Goal: Navigation & Orientation: Find specific page/section

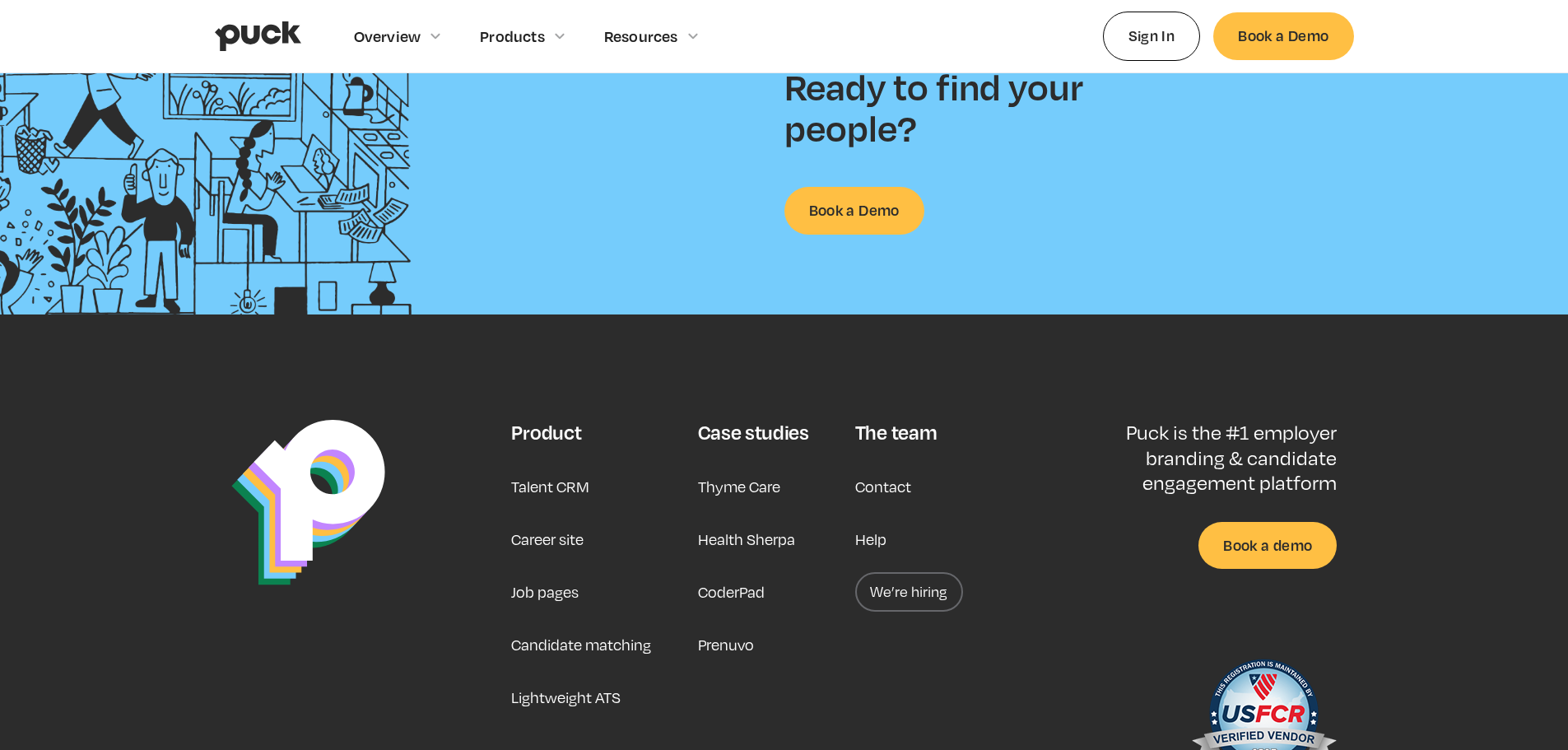
scroll to position [4329, 0]
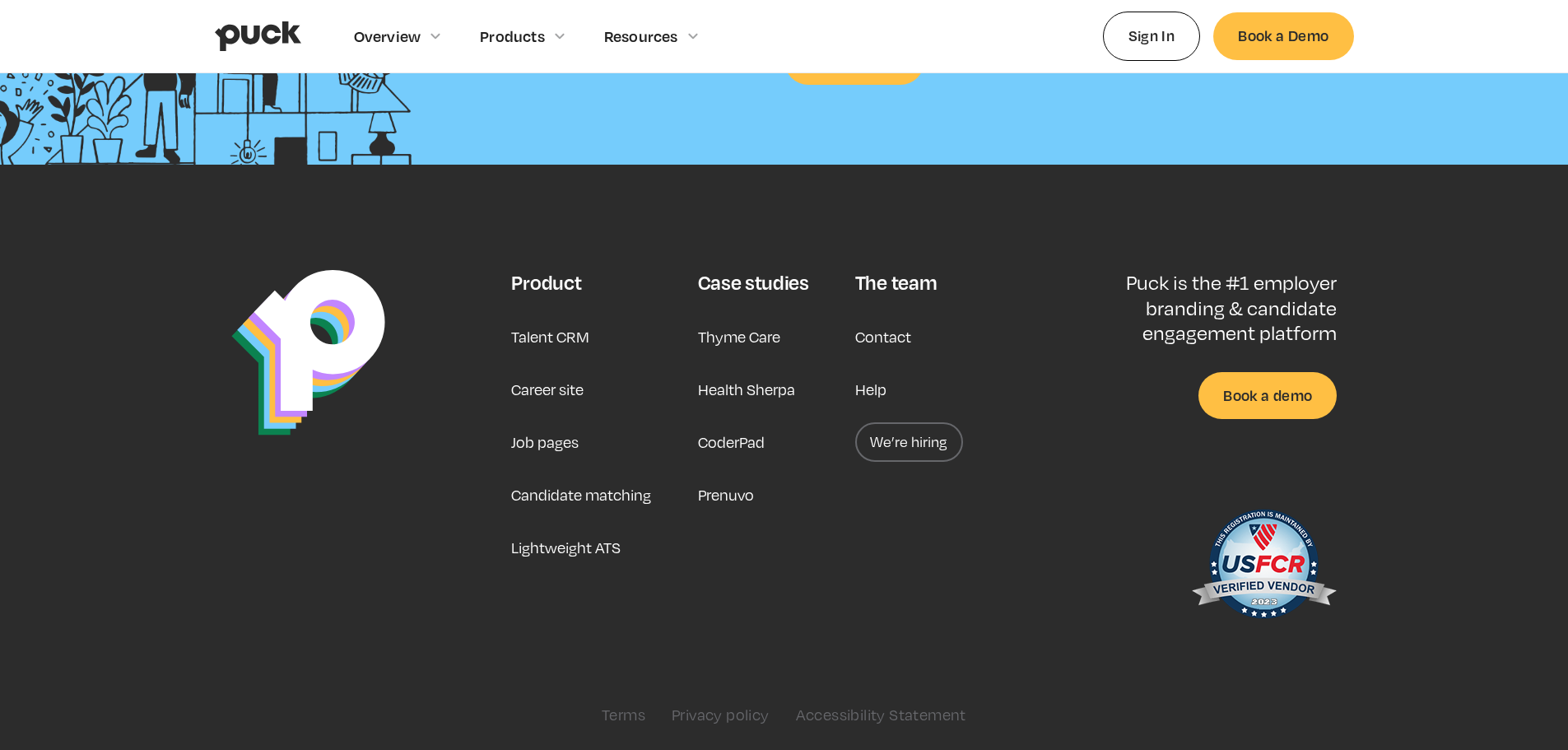
click at [609, 497] on link "Candidate matching" at bounding box center [581, 494] width 140 height 39
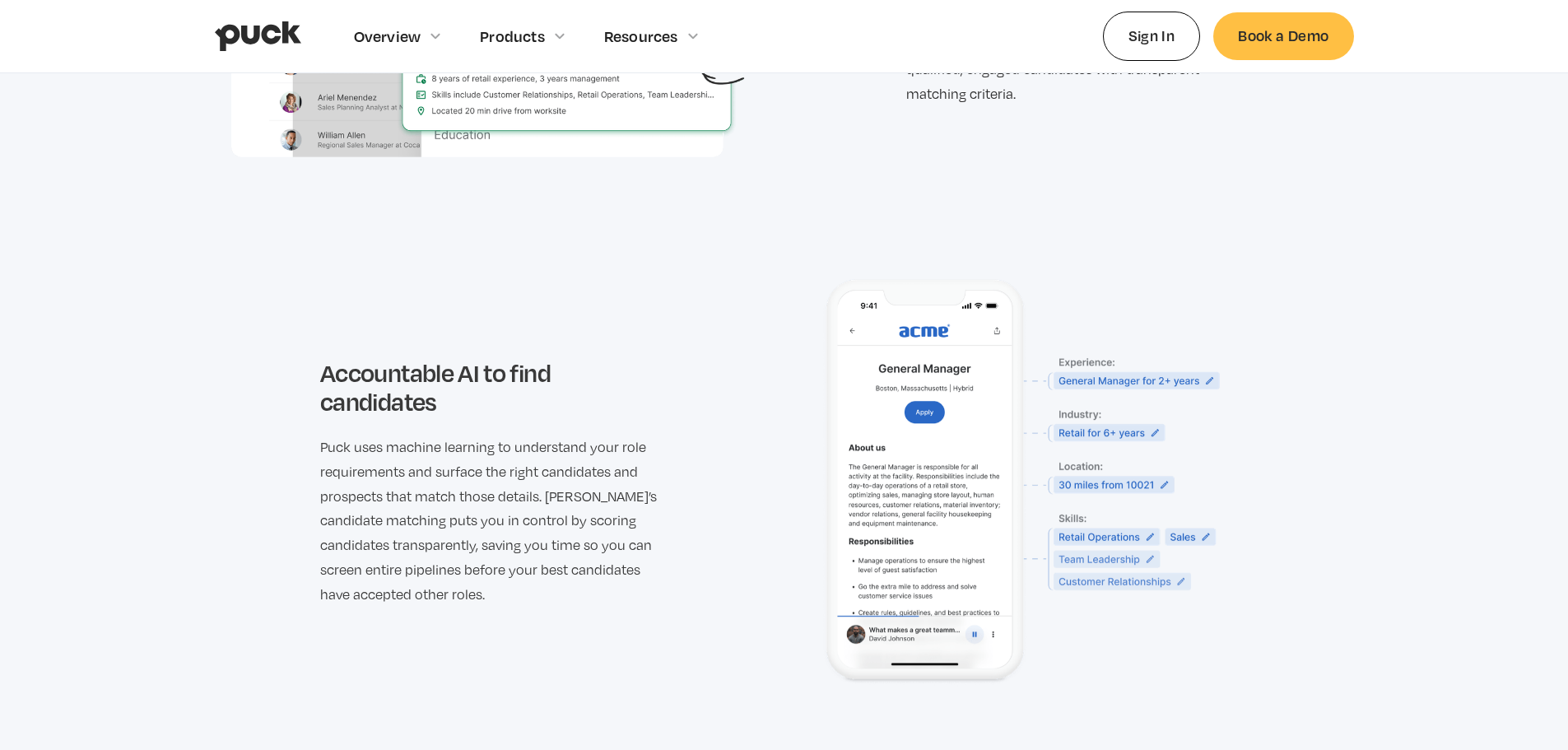
scroll to position [2386, 0]
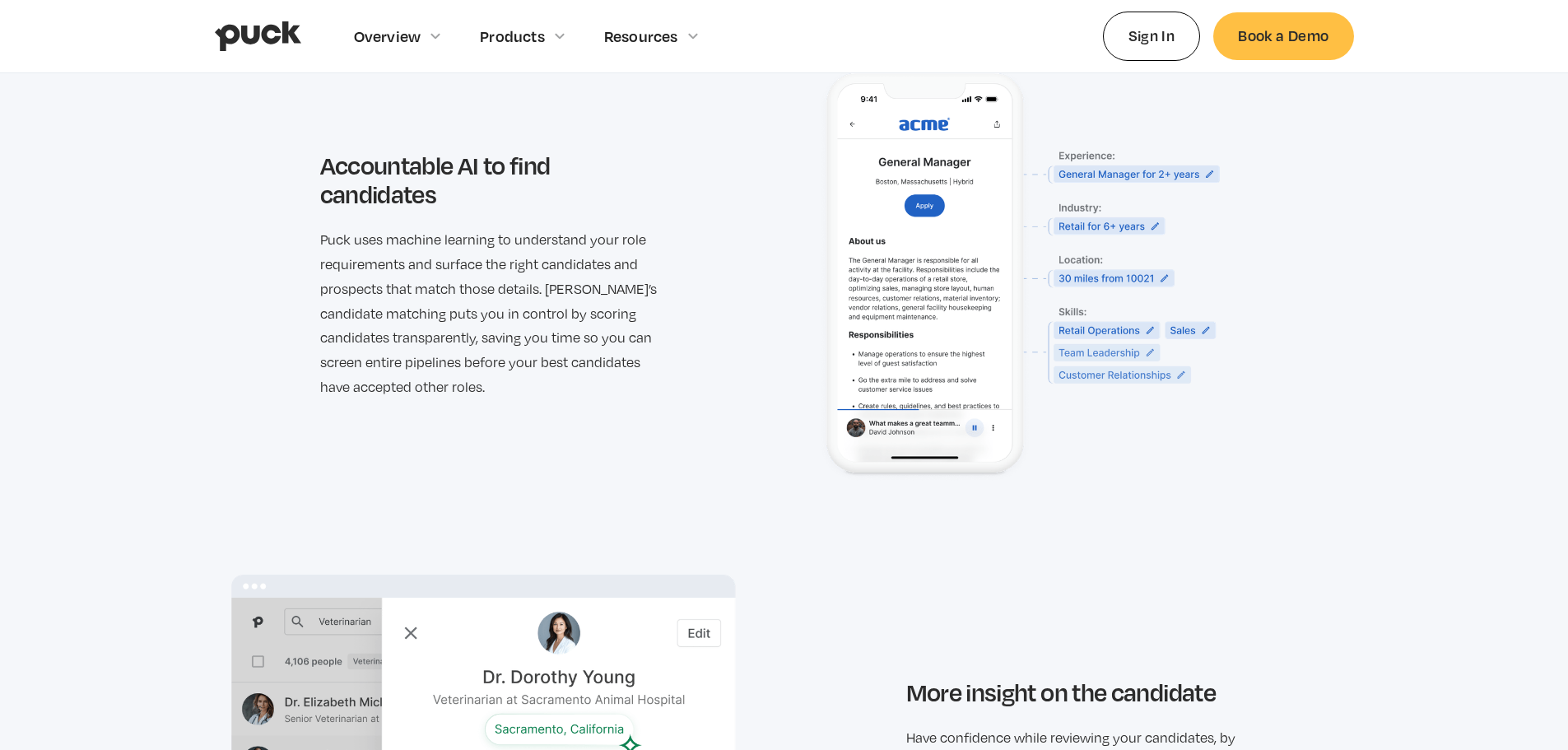
click at [124, 386] on section "Why Teams Choose Puck Filter through the noise In today’s AI-heavy recruiting w…" at bounding box center [784, 187] width 1568 height 1807
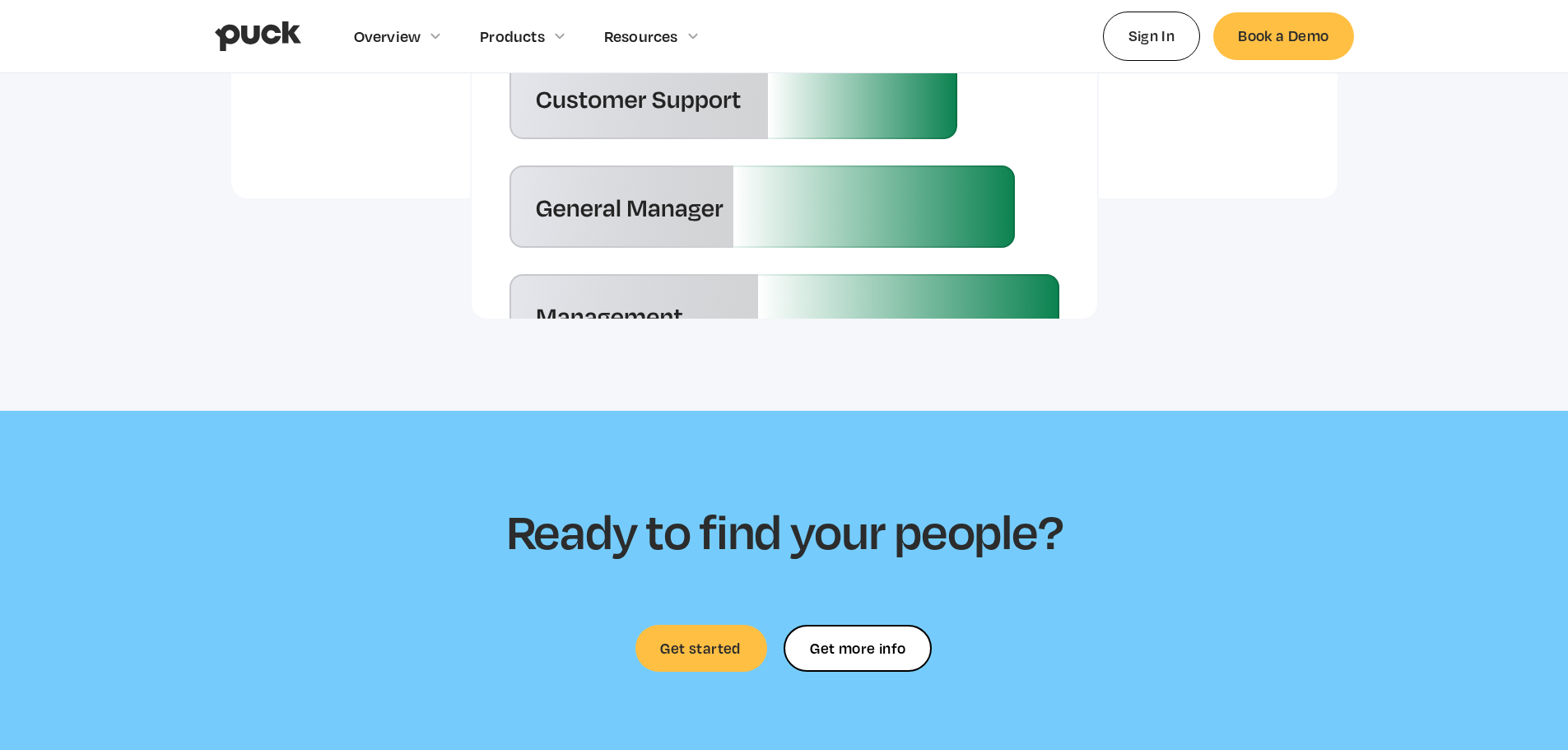
scroll to position [4526, 0]
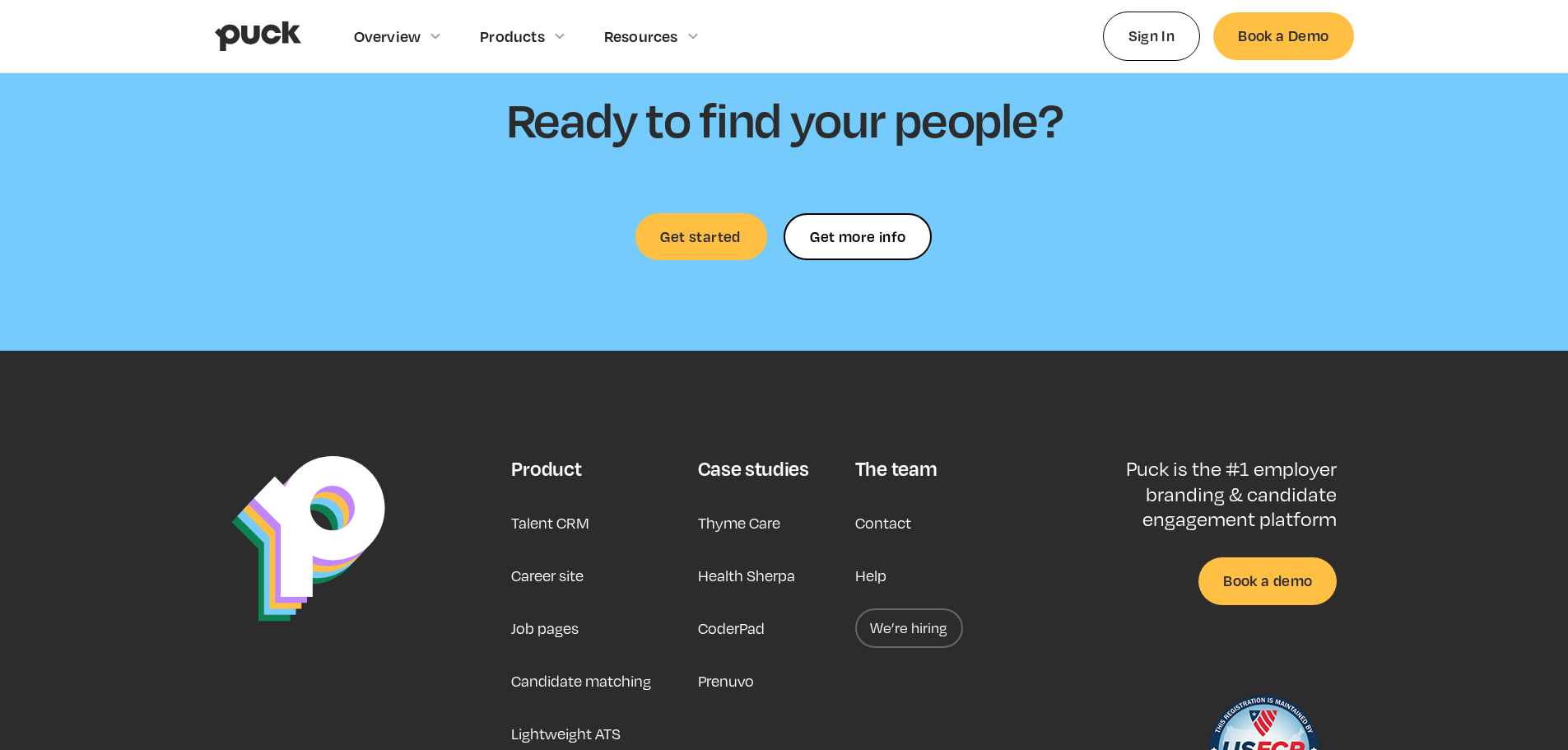
click at [554, 608] on link "Job pages" at bounding box center [544, 628] width 67 height 39
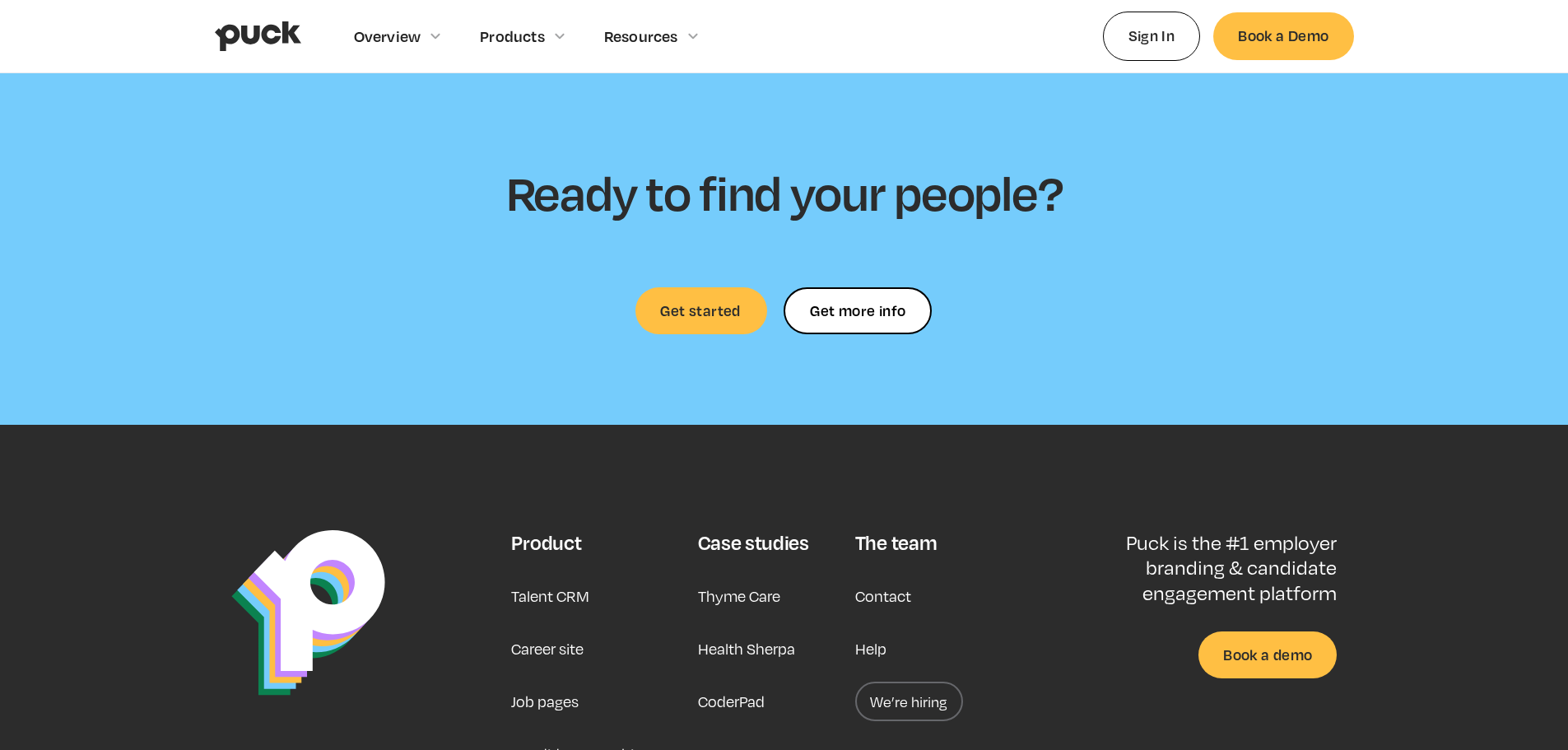
scroll to position [5102, 0]
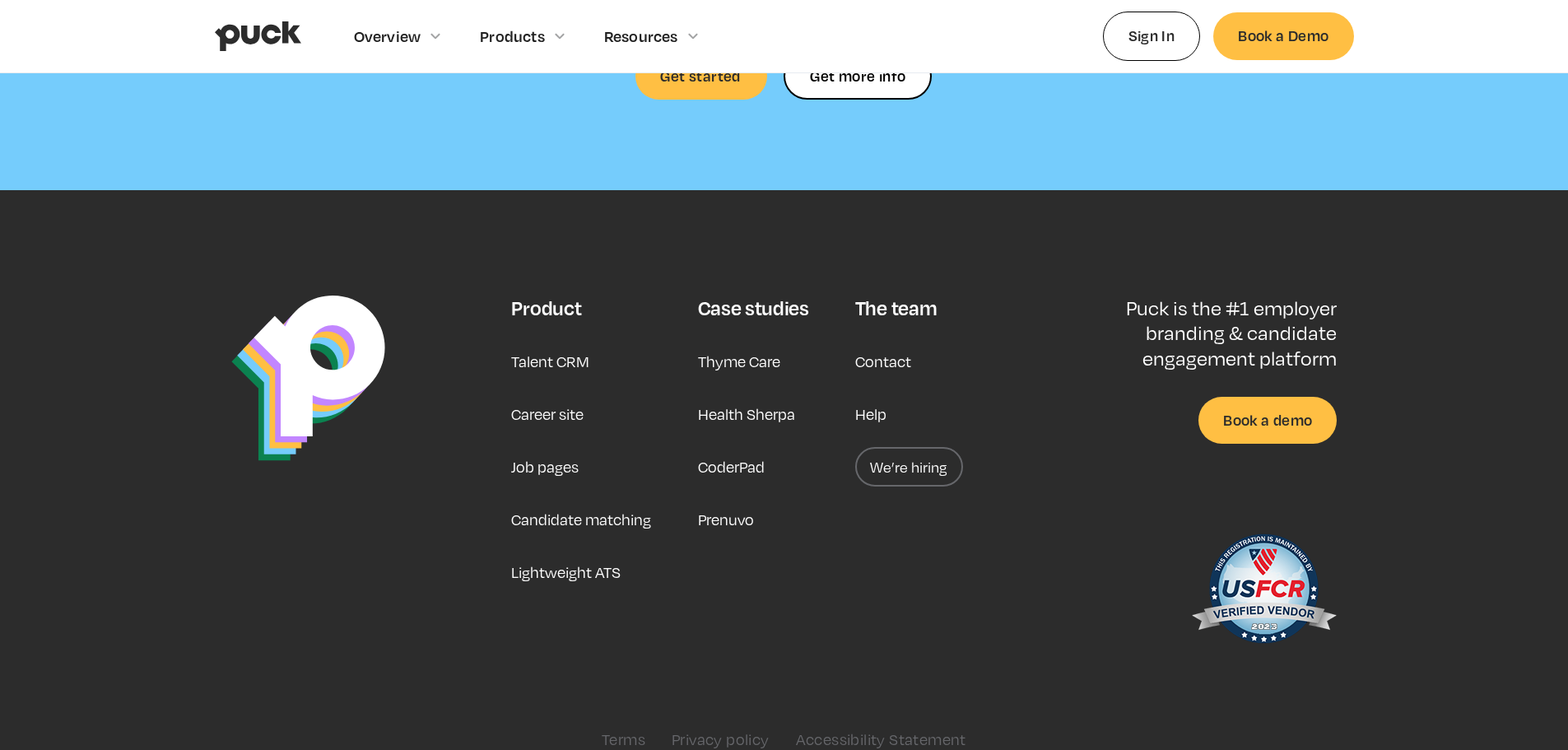
click at [557, 416] on link "Career site" at bounding box center [547, 414] width 73 height 39
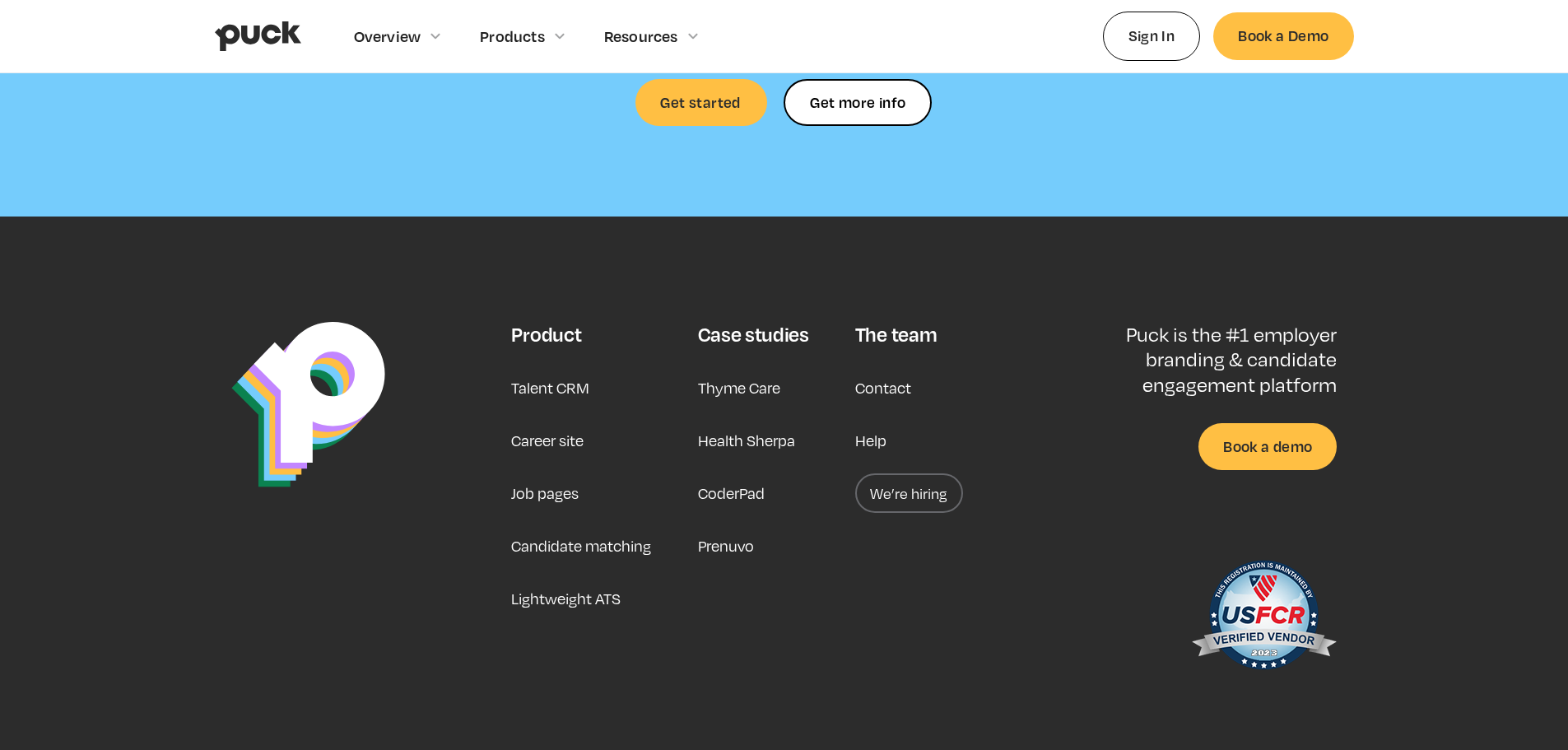
scroll to position [4938, 0]
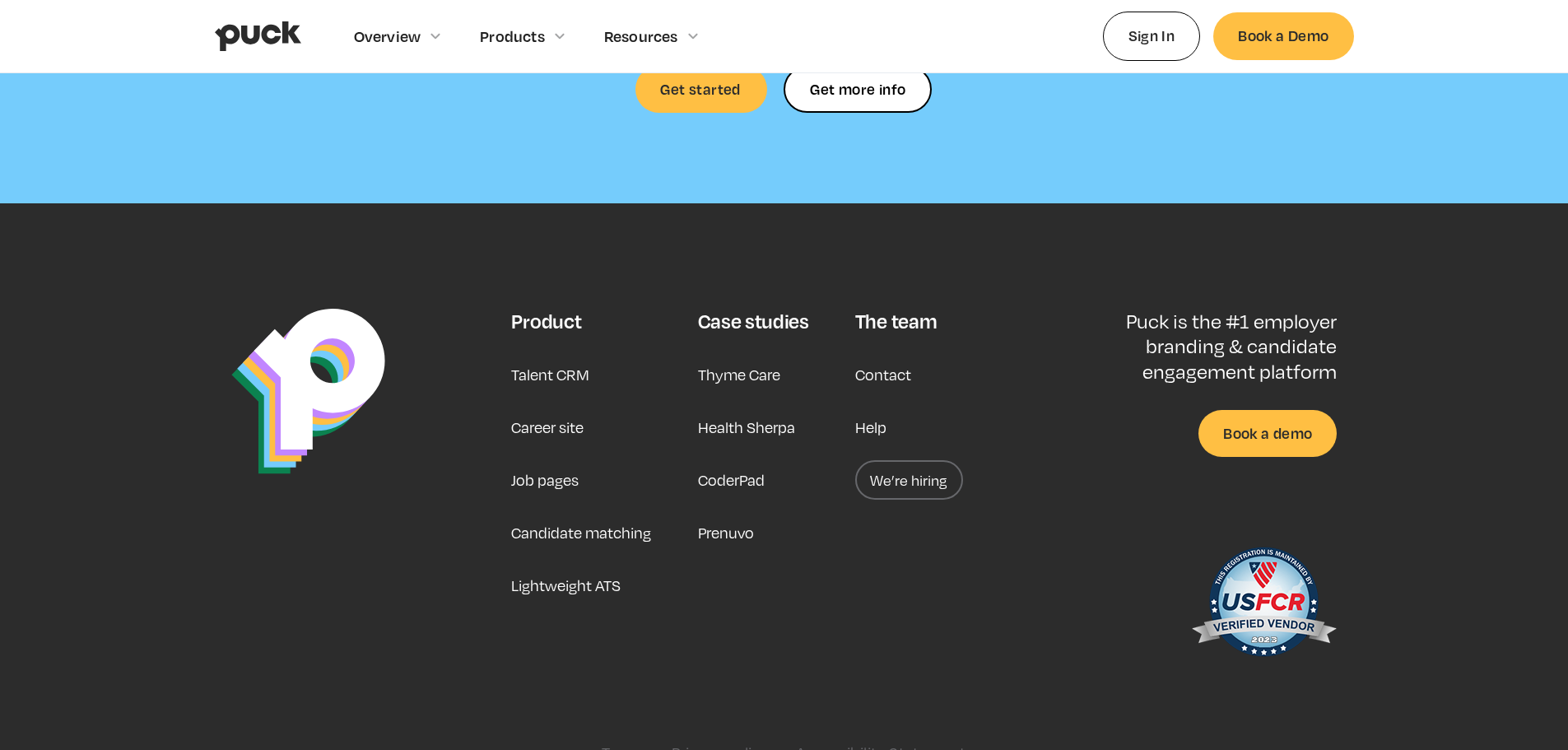
click at [556, 411] on link "Career site" at bounding box center [547, 427] width 73 height 39
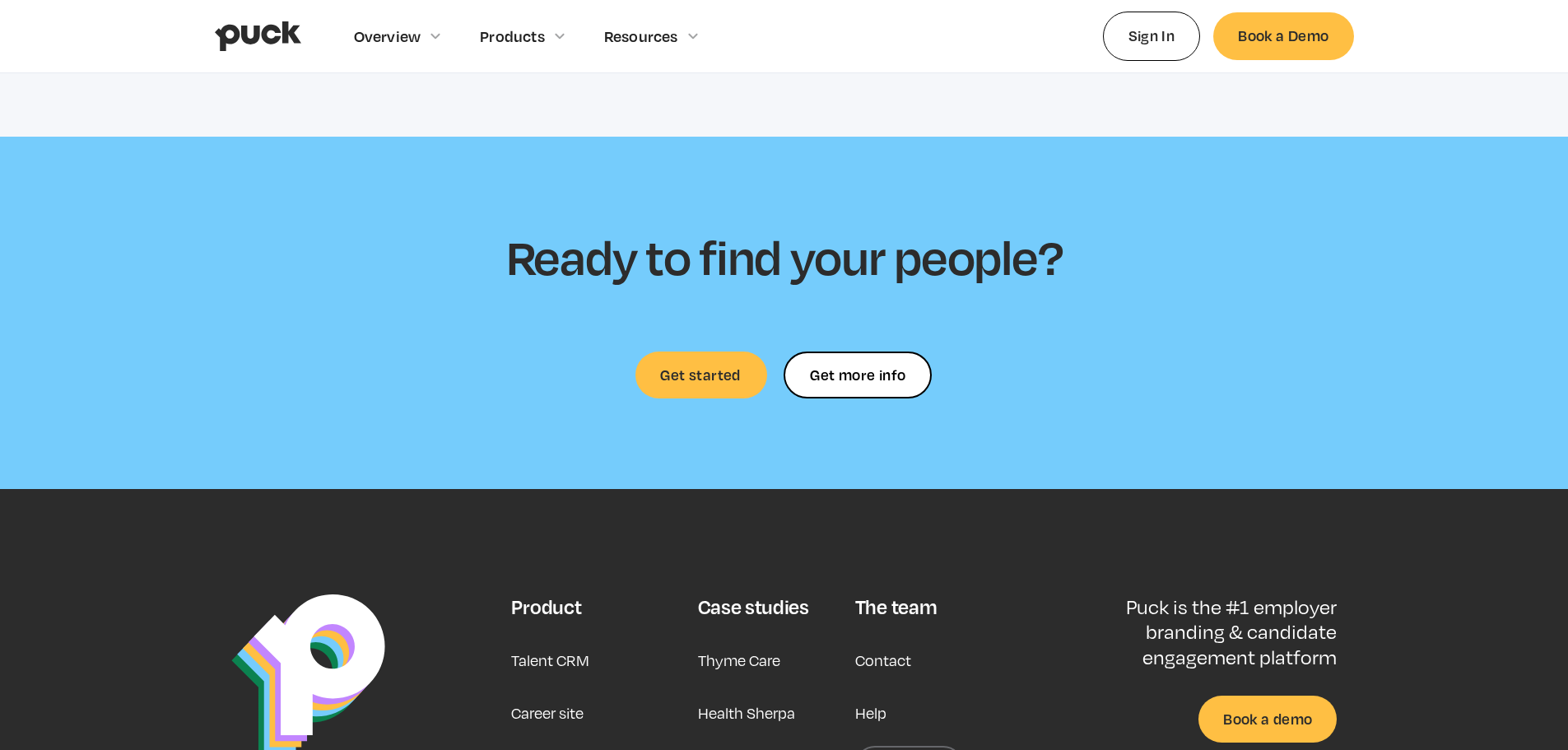
scroll to position [4938, 0]
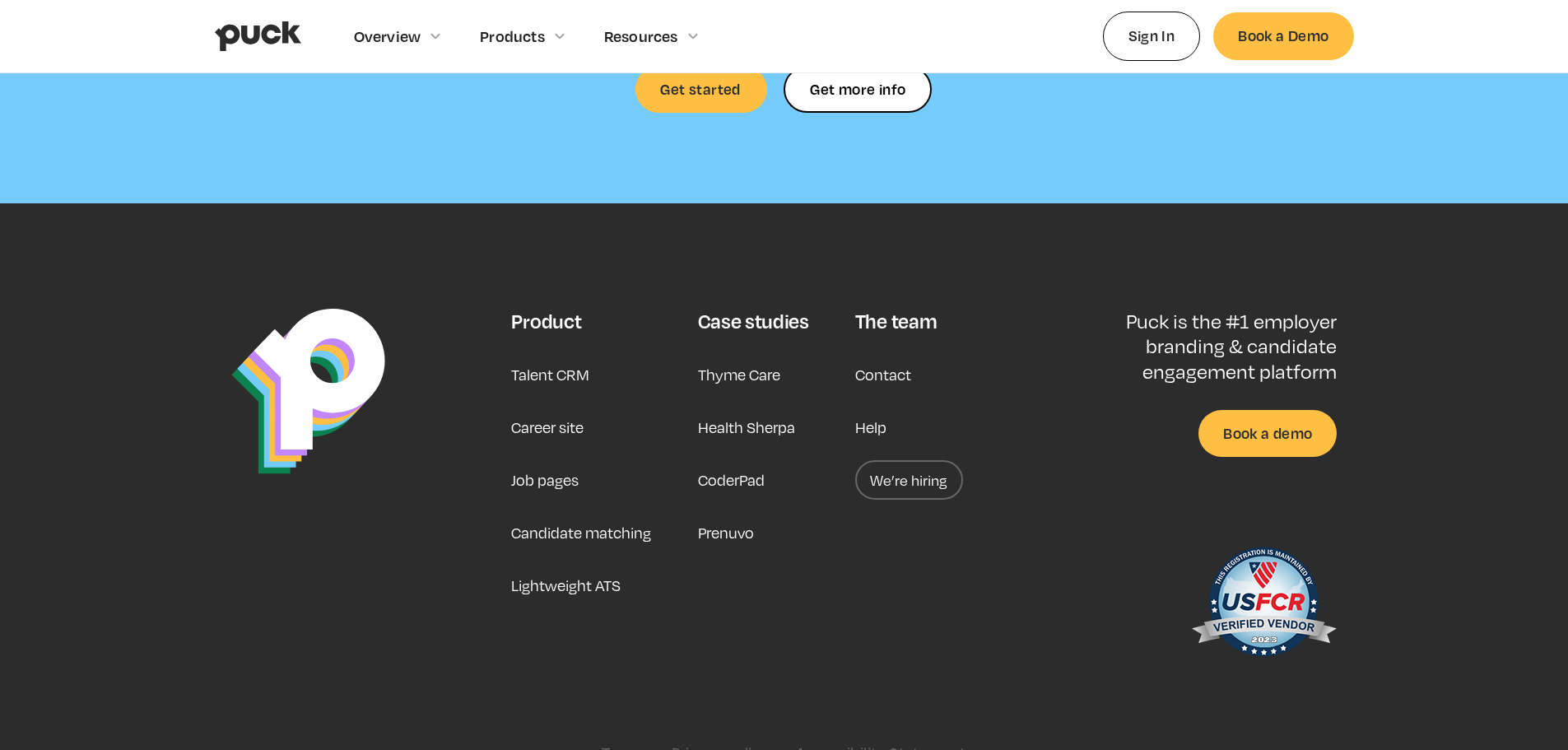
click at [953, 460] on link "We’re hiring" at bounding box center [908, 480] width 107 height 39
